Goal: Task Accomplishment & Management: Use online tool/utility

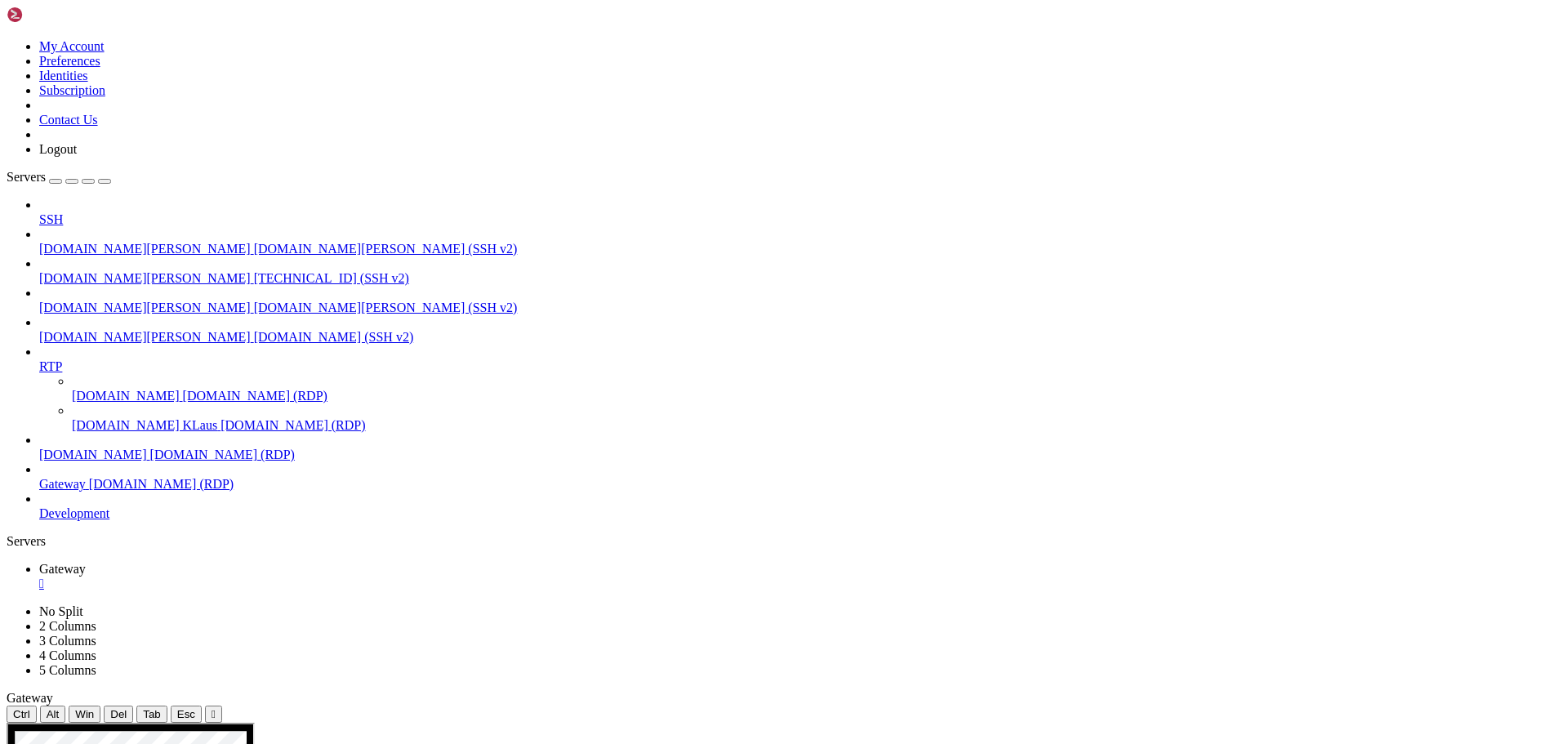
drag, startPoint x: 379, startPoint y: 51, endPoint x: 379, endPoint y: 149, distance: 98.0
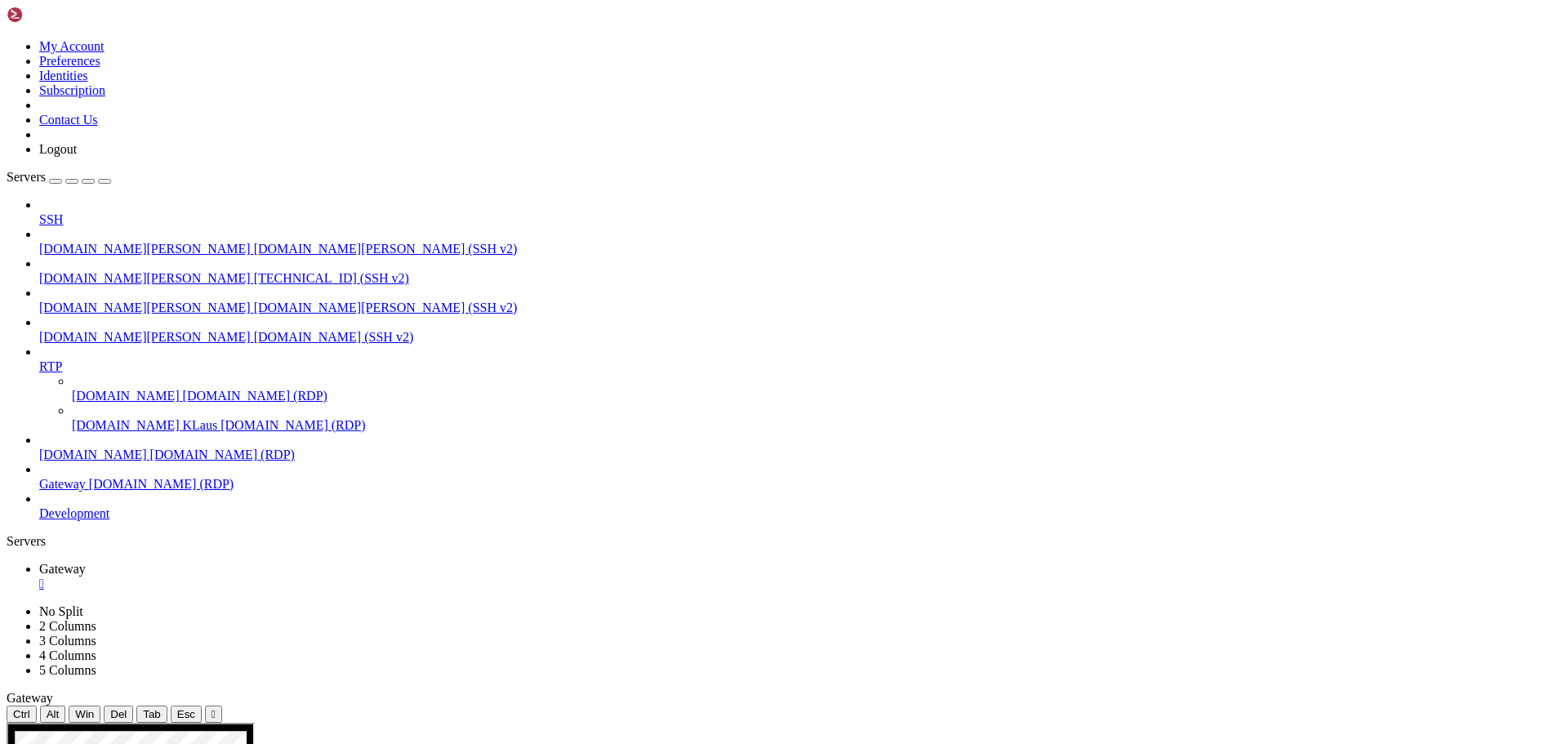
click at [216, 708] on div "" at bounding box center [213, 714] width 4 height 12
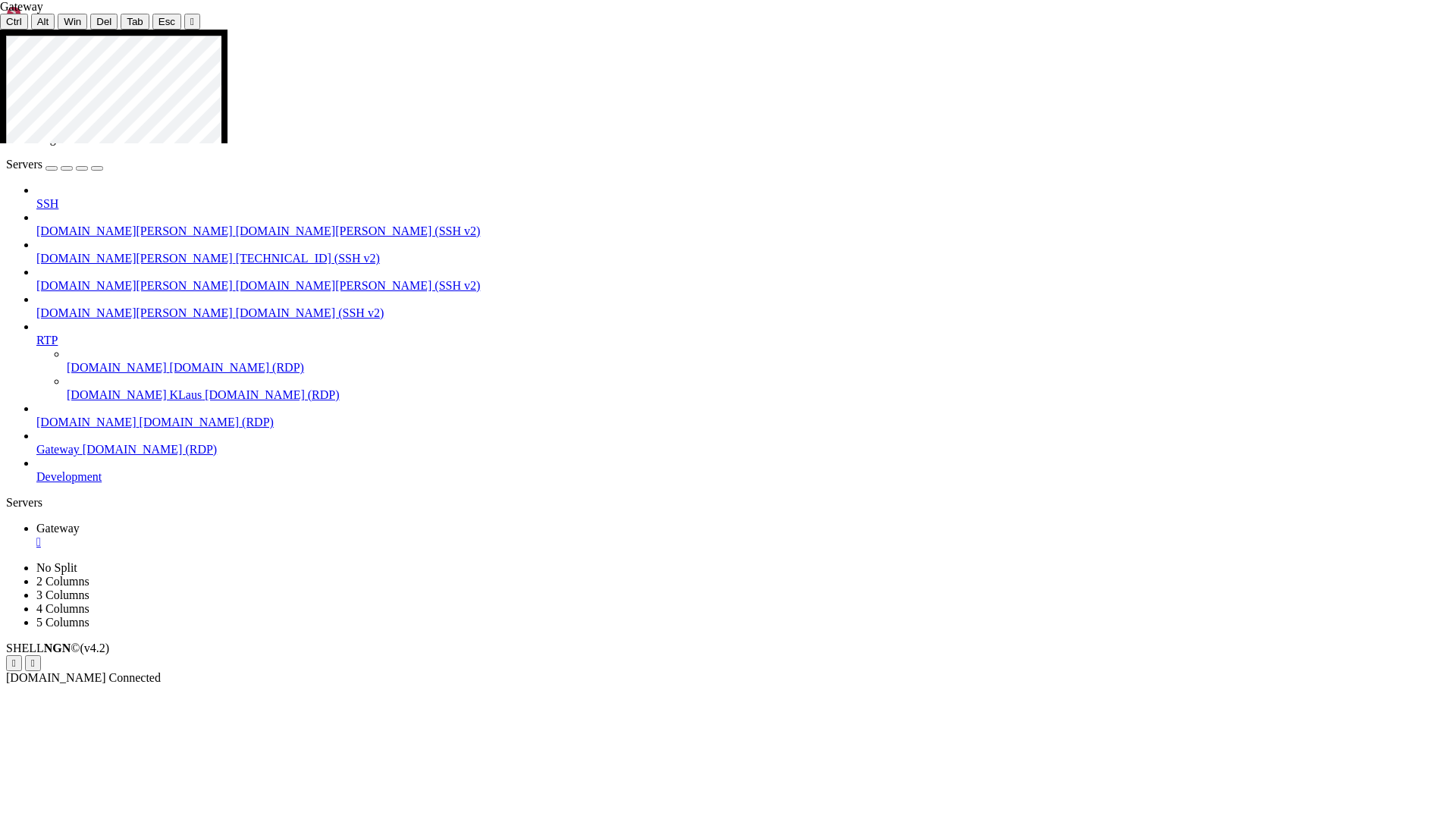
drag, startPoint x: 211, startPoint y: 696, endPoint x: 220, endPoint y: 785, distance: 89.5
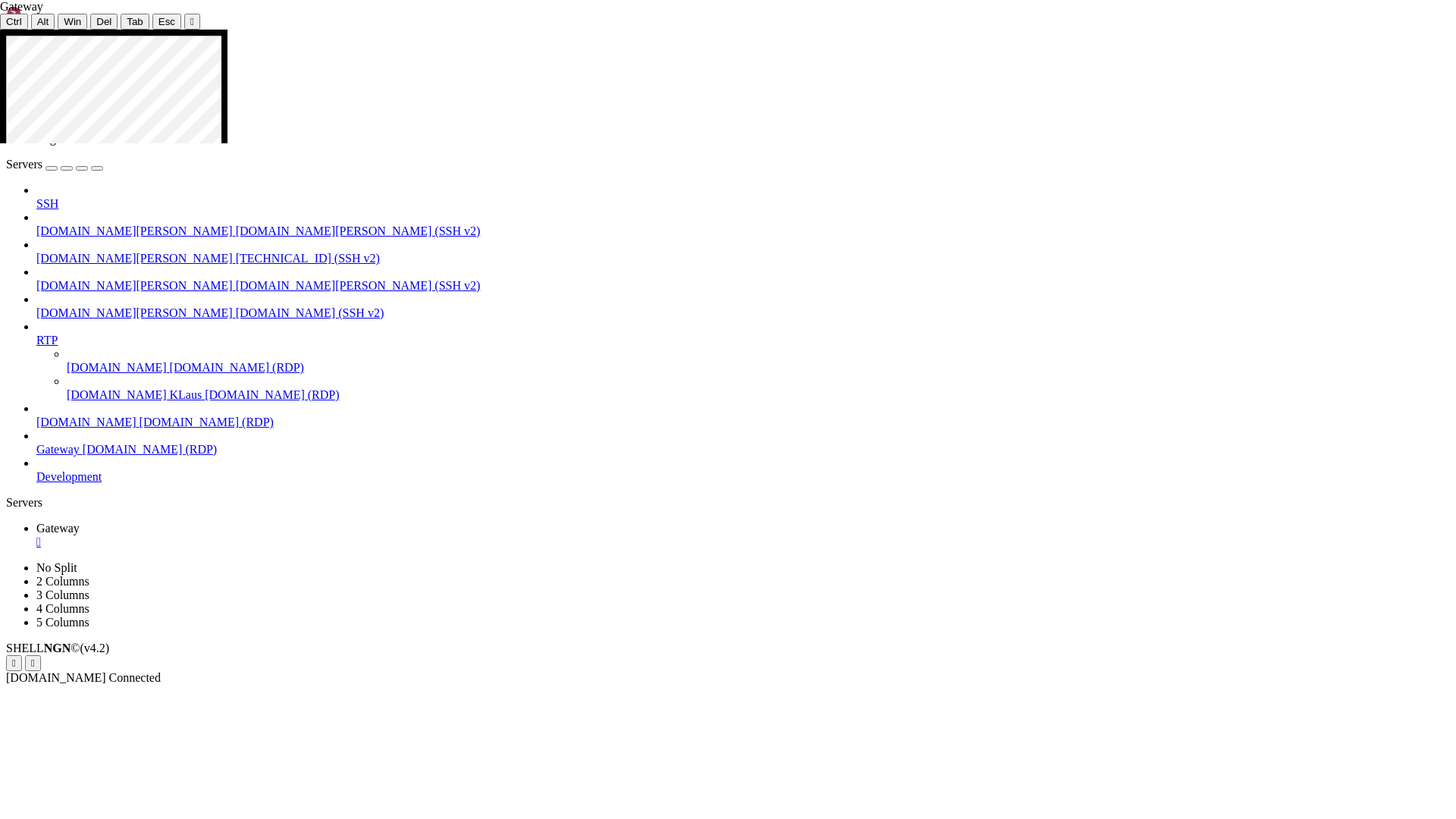
drag, startPoint x: 868, startPoint y: 425, endPoint x: 870, endPoint y: 356, distance: 69.0
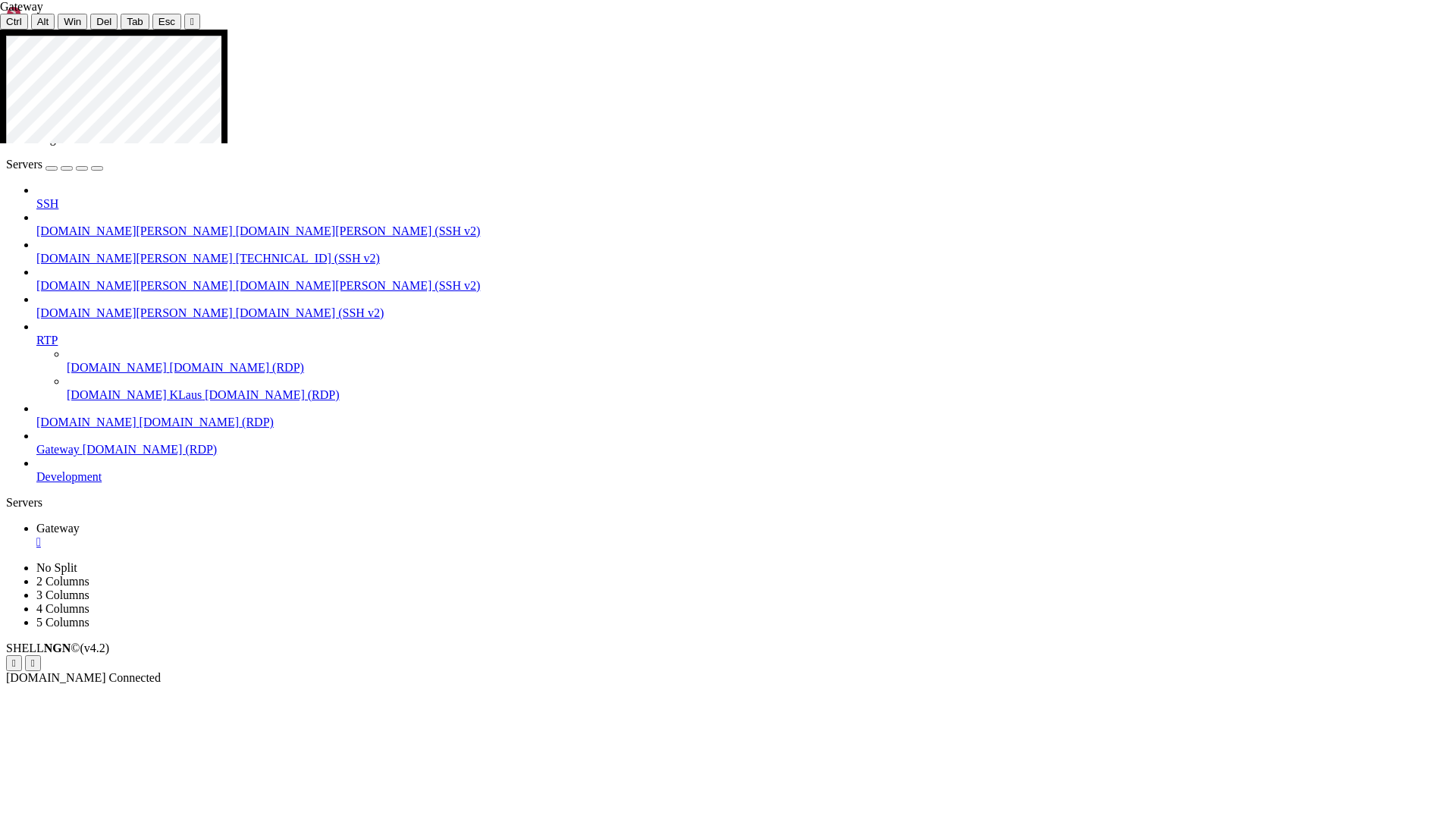
drag, startPoint x: 1454, startPoint y: 223, endPoint x: 1454, endPoint y: 114, distance: 109.0
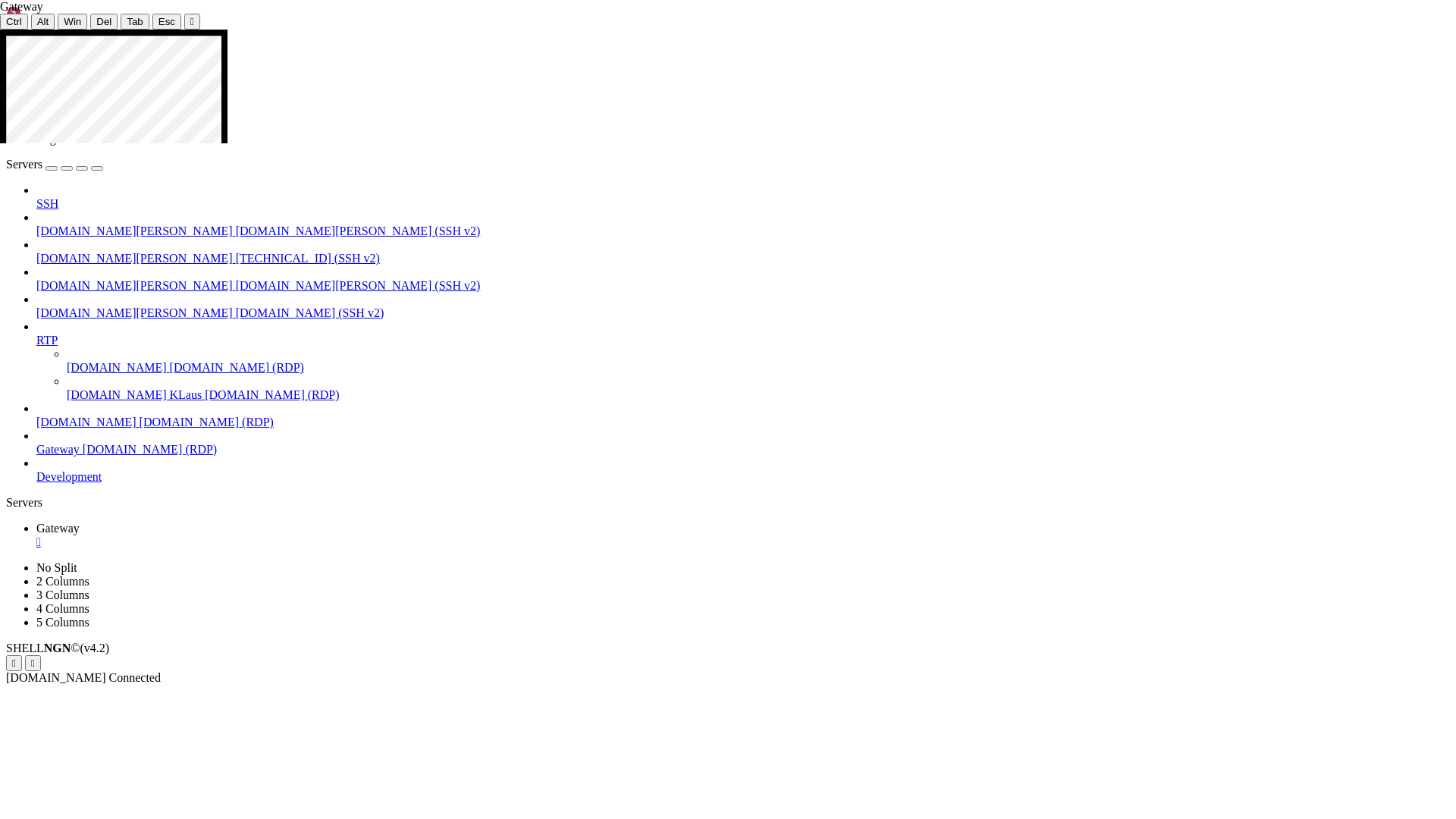
drag, startPoint x: 417, startPoint y: 173, endPoint x: 534, endPoint y: 192, distance: 118.5
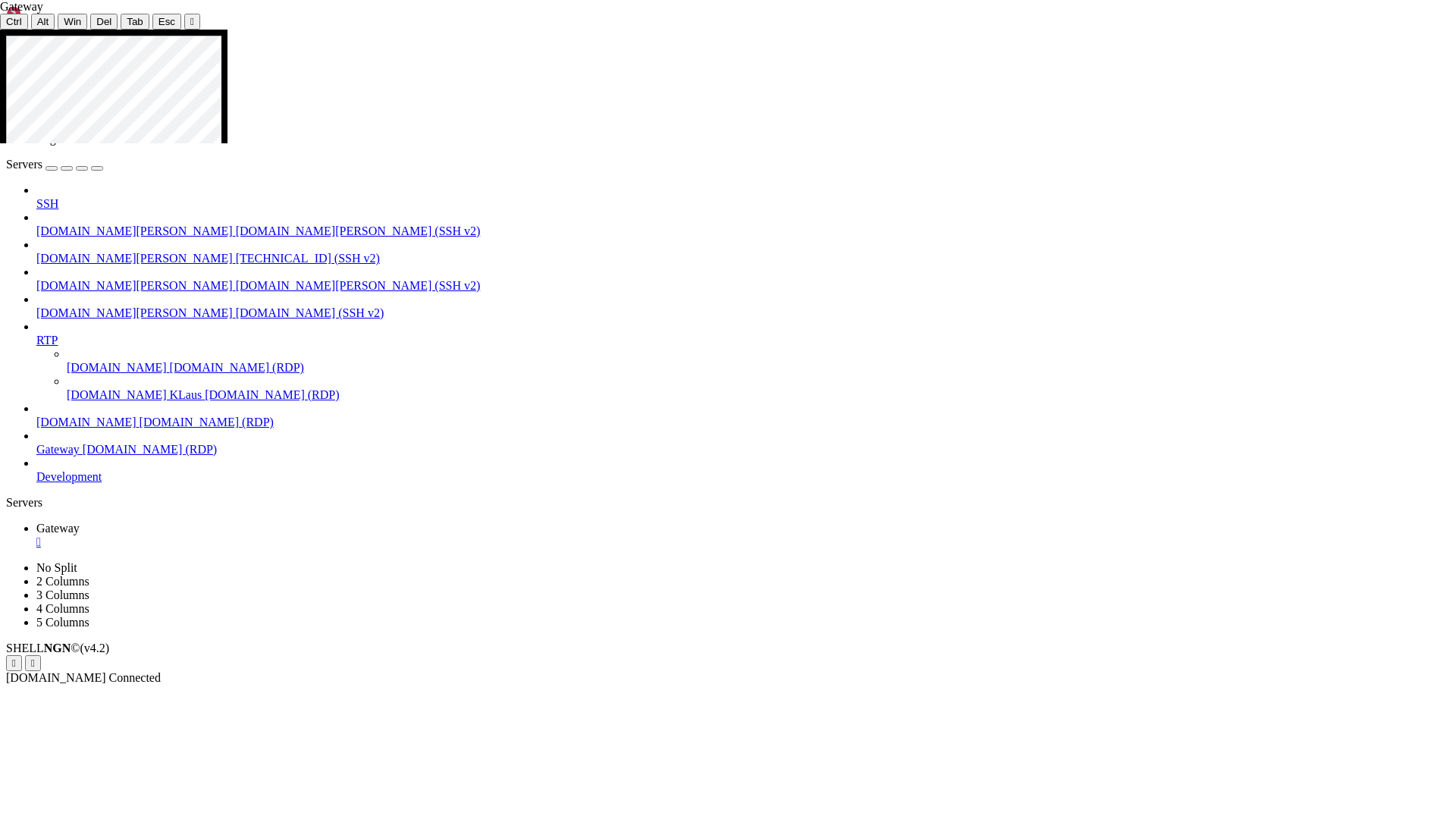
drag, startPoint x: 859, startPoint y: 304, endPoint x: 1186, endPoint y: 312, distance: 327.1
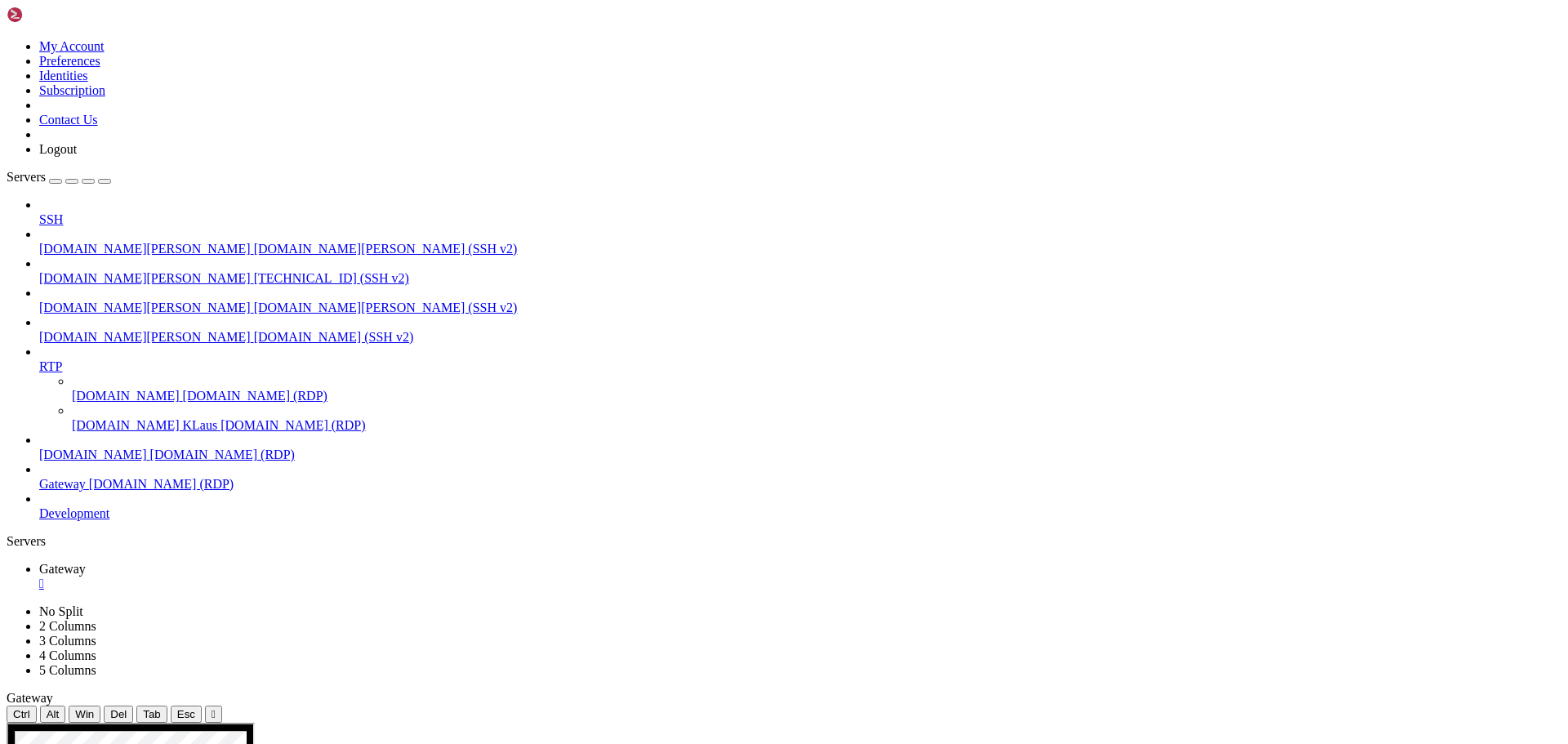
click at [216, 708] on div "" at bounding box center [213, 714] width 4 height 12
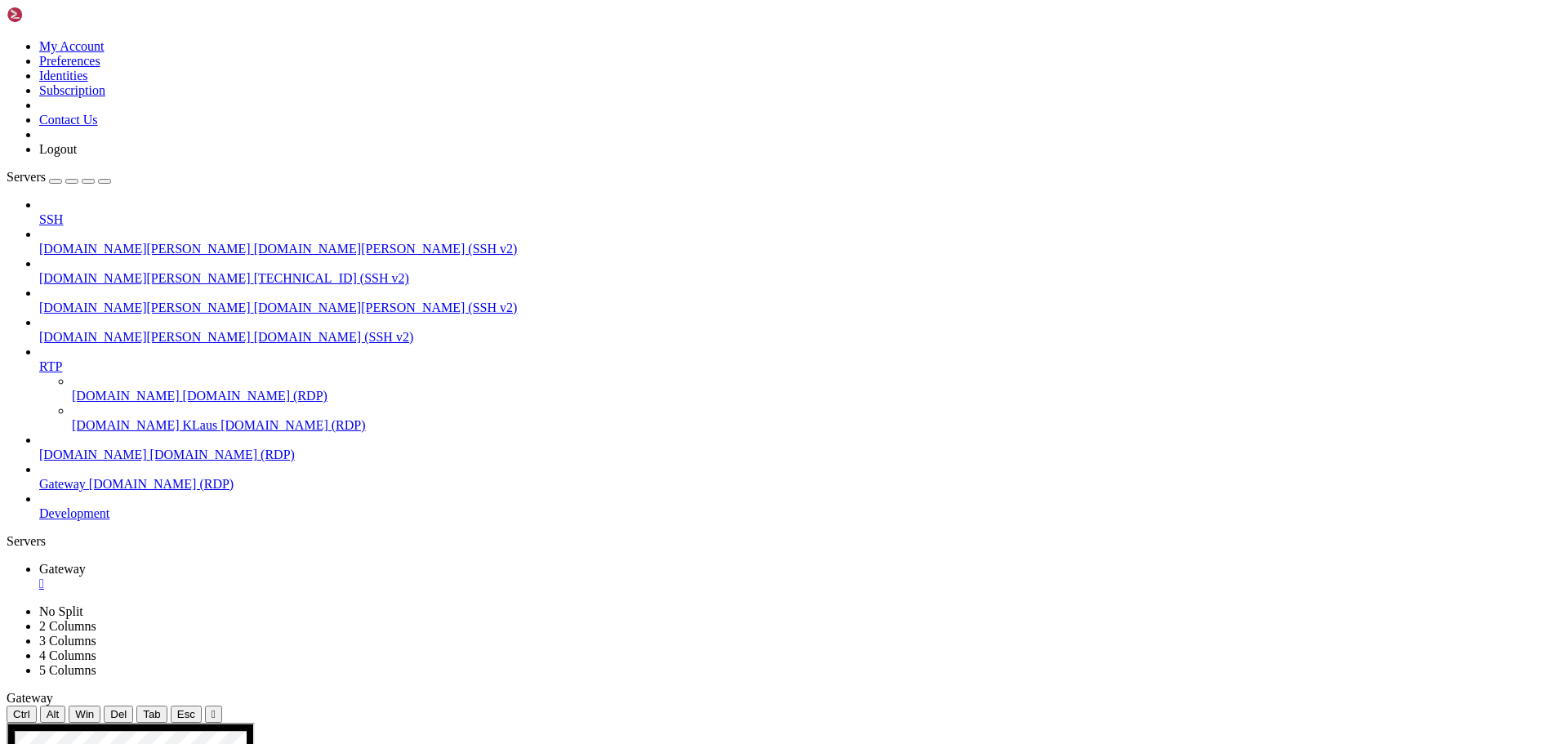
drag, startPoint x: 175, startPoint y: 949, endPoint x: 305, endPoint y: 956, distance: 130.2
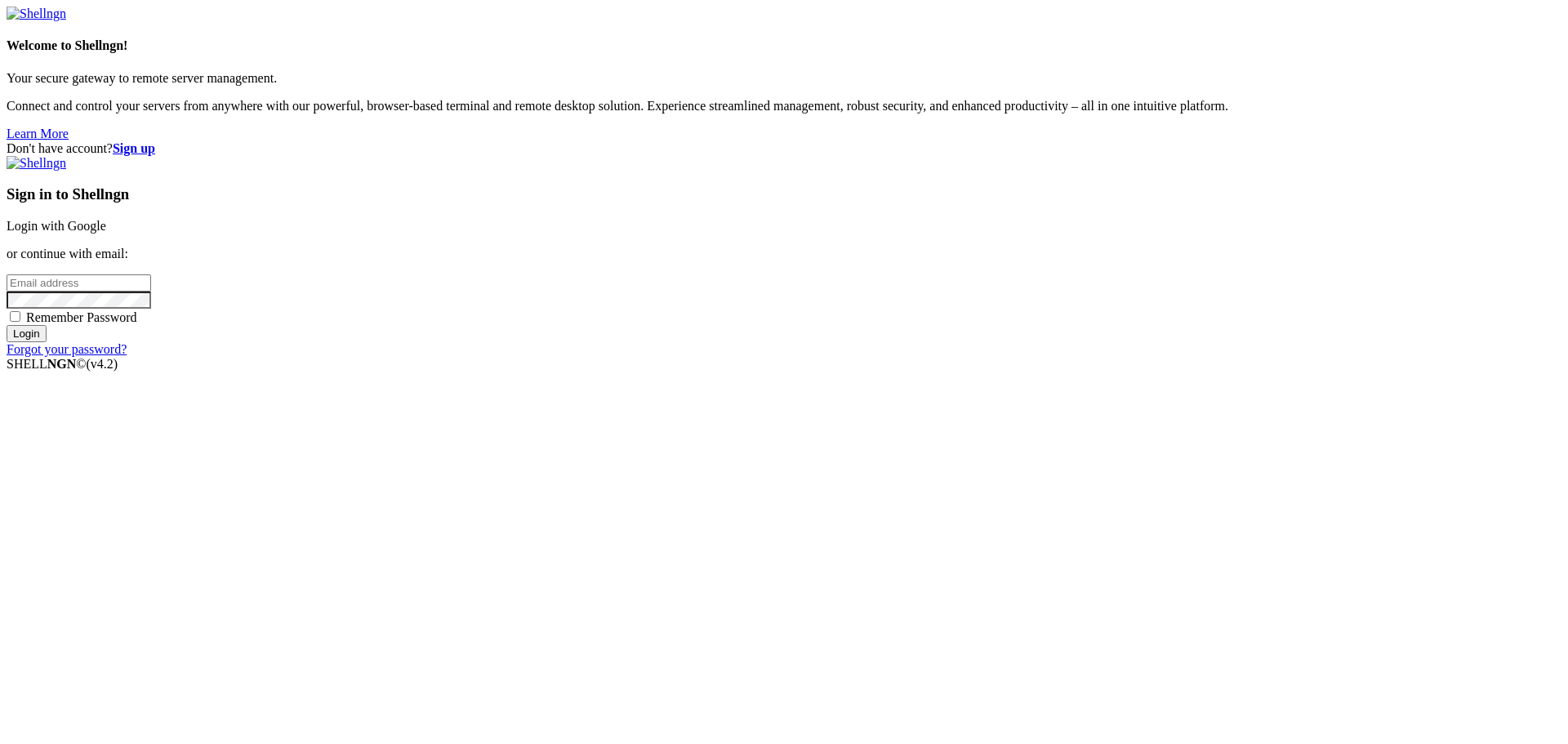
type input "[PERSON_NAME][EMAIL_ADDRESS][DOMAIN_NAME]"
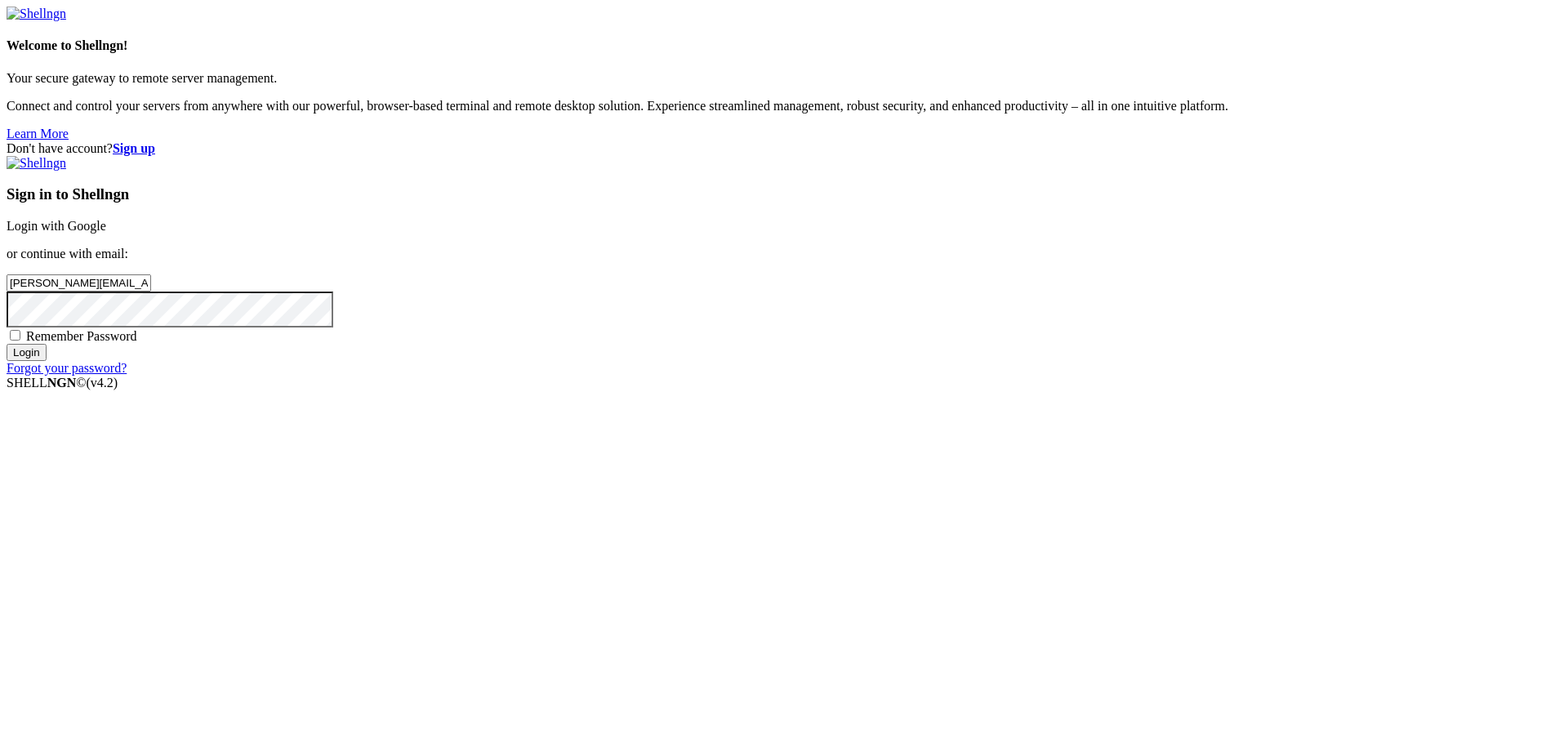
click at [46, 361] on input "Login" at bounding box center [26, 352] width 40 height 17
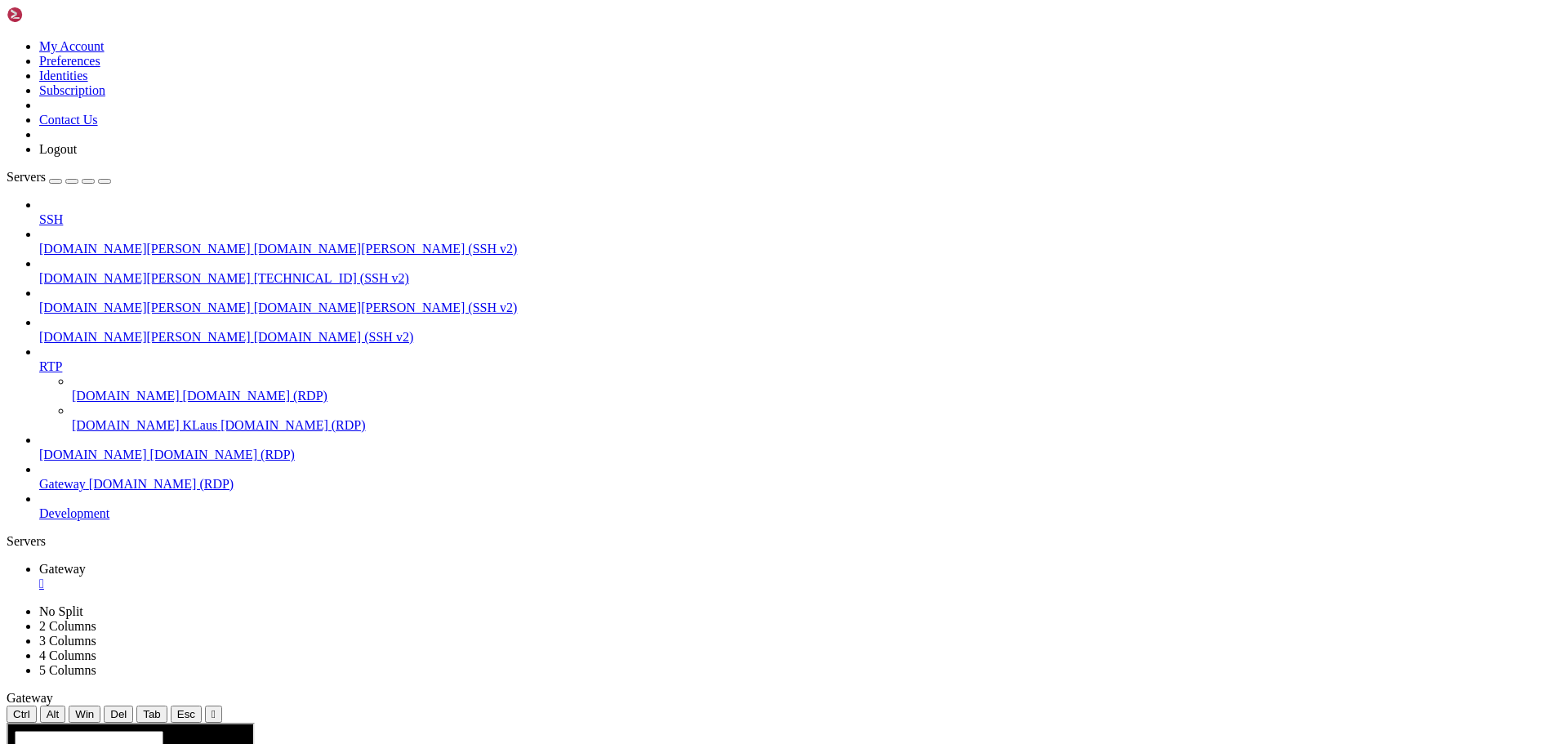
click at [293, 576] on div "" at bounding box center [800, 583] width 1523 height 15
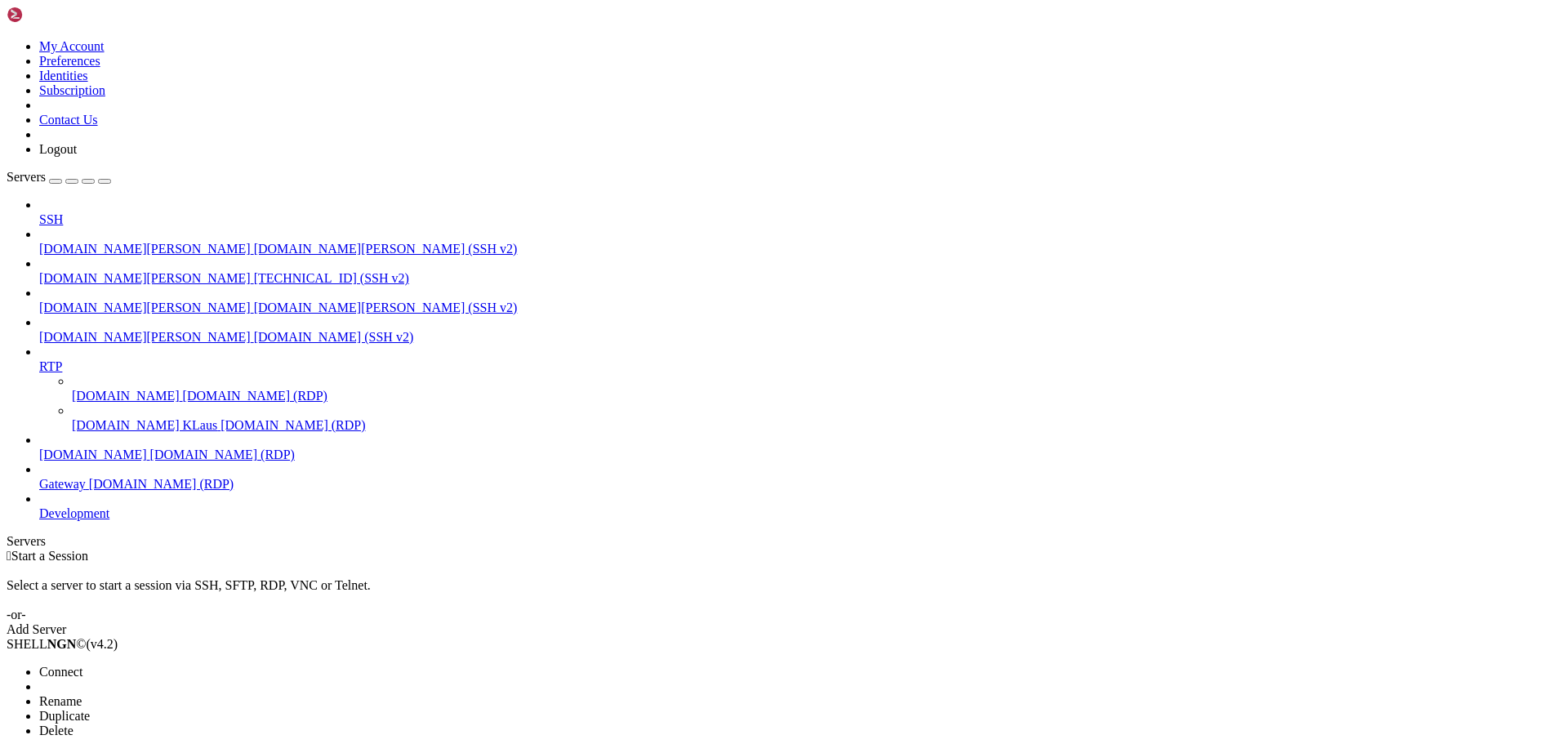
click at [82, 664] on span "Connect" at bounding box center [60, 671] width 43 height 14
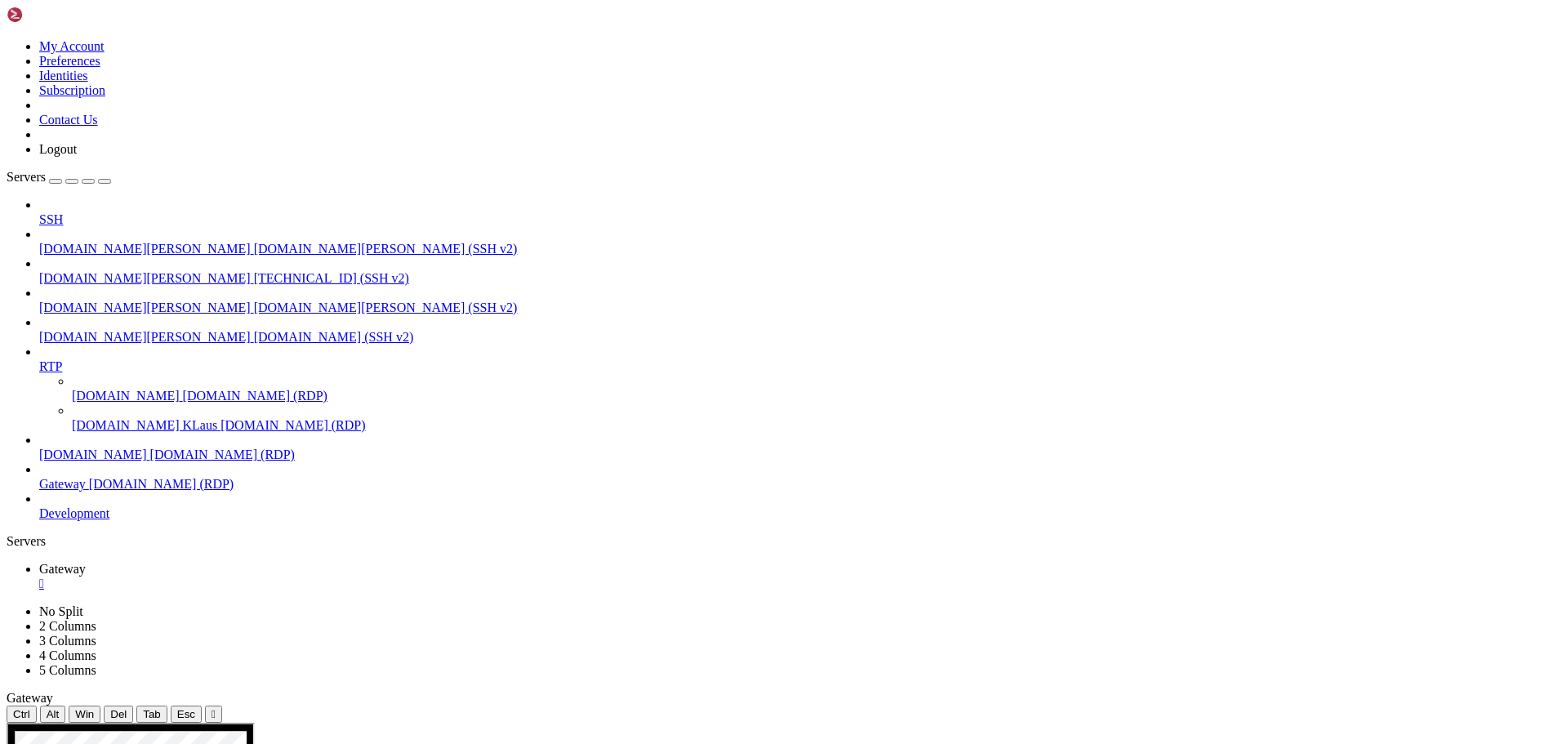
click at [216, 708] on div "" at bounding box center [213, 714] width 4 height 12
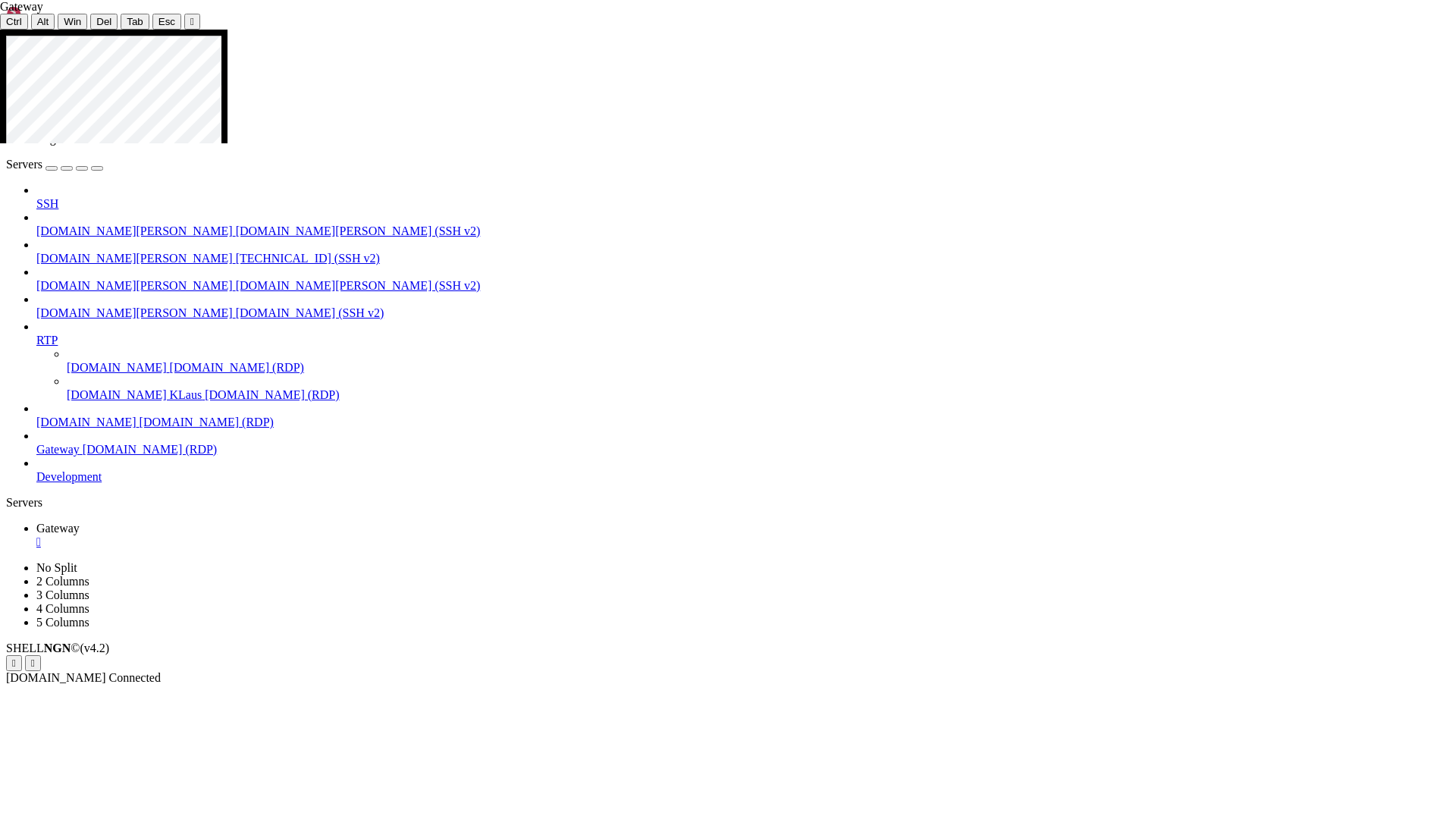
drag, startPoint x: 14, startPoint y: 377, endPoint x: 203, endPoint y: 379, distance: 189.0
